Goal: Complete application form

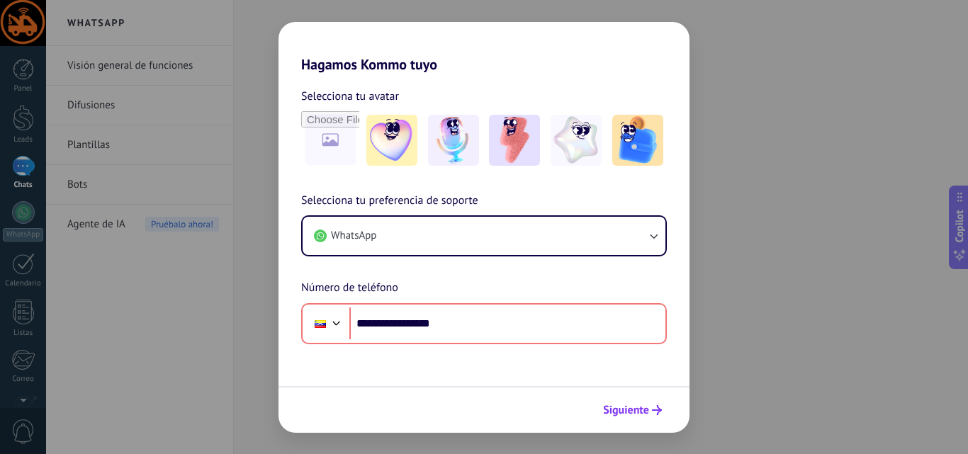
click at [630, 417] on button "Siguiente" at bounding box center [633, 410] width 72 height 24
